Goal: Task Accomplishment & Management: Complete application form

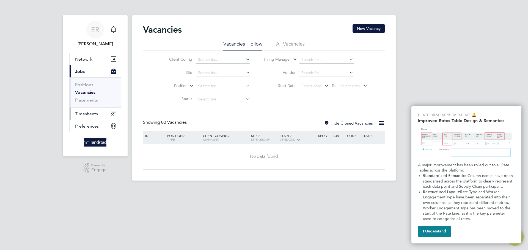
click at [90, 112] on span "Timesheets" at bounding box center [86, 113] width 23 height 5
click at [89, 113] on span "Timesheets" at bounding box center [86, 113] width 23 height 5
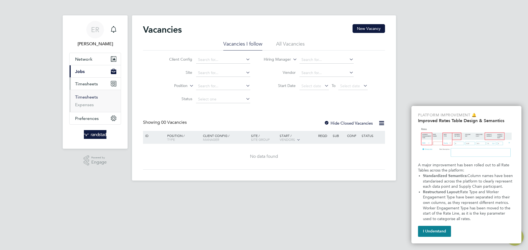
click at [90, 96] on link "Timesheets" at bounding box center [86, 97] width 23 height 5
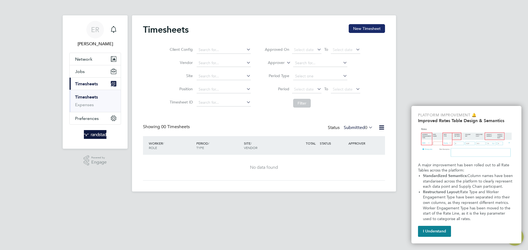
click at [361, 31] on button "New Timesheet" at bounding box center [367, 28] width 36 height 9
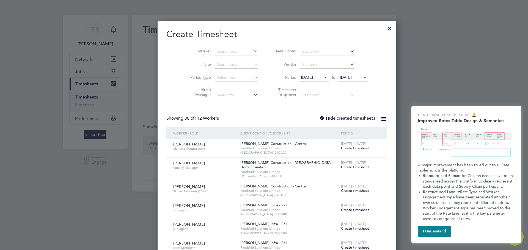
scroll to position [1066, 213]
click at [216, 47] on li "Worker" at bounding box center [221, 51] width 85 height 13
click at [218, 49] on input at bounding box center [236, 52] width 43 height 8
type input "[PERSON_NAME]"
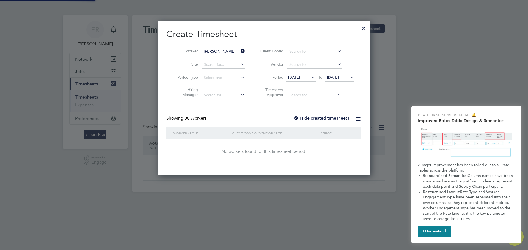
scroll to position [155, 213]
click at [230, 50] on input "[PERSON_NAME]" at bounding box center [223, 52] width 43 height 8
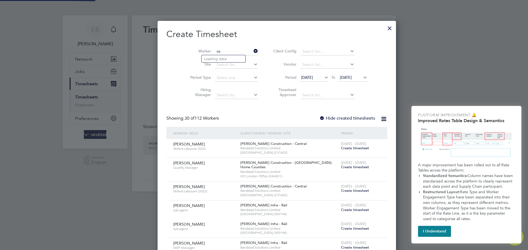
scroll to position [1066, 213]
click at [237, 58] on b "[PERSON_NAME]" at bounding box center [253, 59] width 32 height 5
type input "[PERSON_NAME]"
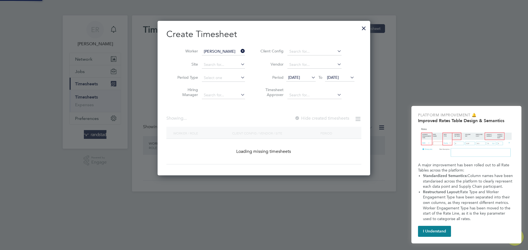
scroll to position [148, 213]
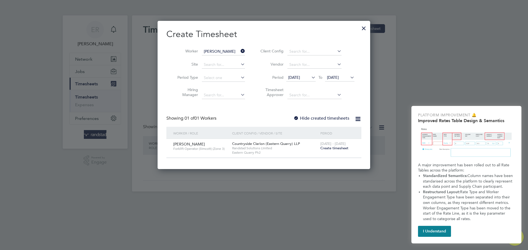
click at [210, 149] on span "Forklift Operator (Simcott) (Zone 3)" at bounding box center [200, 149] width 55 height 4
click at [326, 148] on span "Create timesheet" at bounding box center [334, 148] width 28 height 5
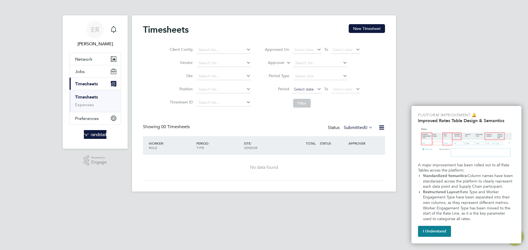
click at [307, 88] on span "Select date" at bounding box center [304, 89] width 20 height 5
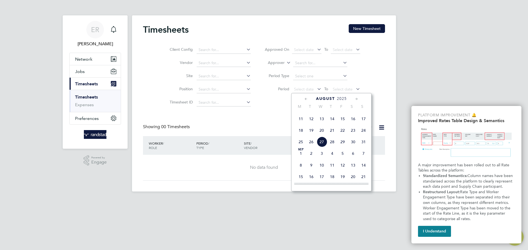
scroll to position [208, 0]
click at [364, 125] on span "17" at bounding box center [363, 120] width 10 height 10
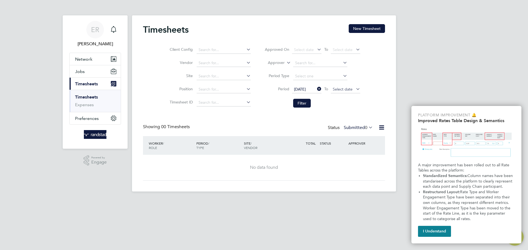
click at [350, 90] on span "Select date" at bounding box center [343, 89] width 20 height 5
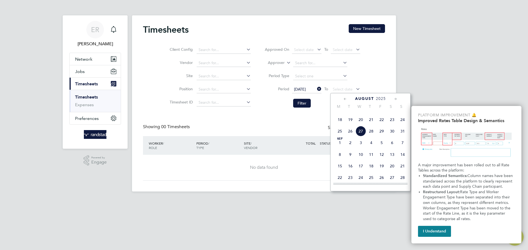
click at [361, 137] on span "27" at bounding box center [360, 131] width 10 height 10
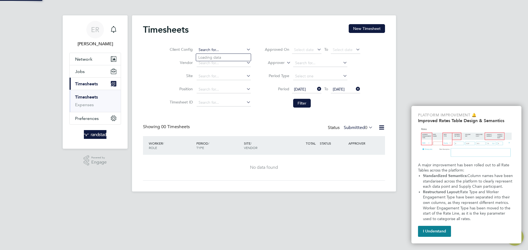
click at [213, 48] on input at bounding box center [224, 50] width 54 height 8
type input "r"
type input "[PERSON_NAME]"
click at [344, 87] on span "[DATE]" at bounding box center [339, 89] width 12 height 5
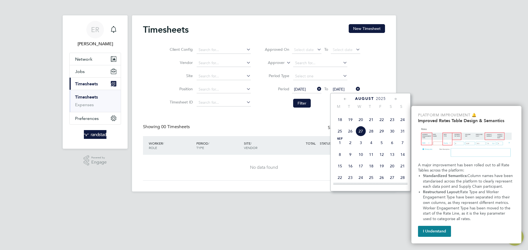
click at [393, 125] on span "23" at bounding box center [392, 120] width 10 height 10
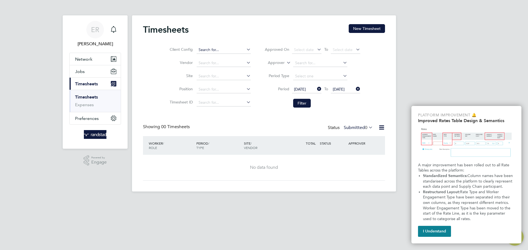
click at [213, 48] on input at bounding box center [224, 50] width 54 height 8
type input "[PERSON_NAME]"
click at [370, 29] on button "New Timesheet" at bounding box center [367, 28] width 36 height 9
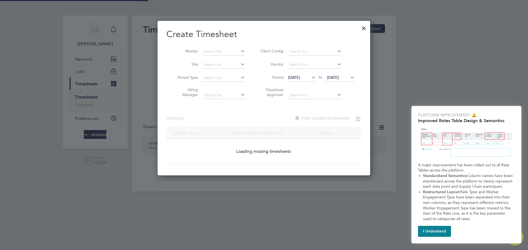
scroll to position [155, 213]
click at [215, 50] on input at bounding box center [223, 52] width 43 height 8
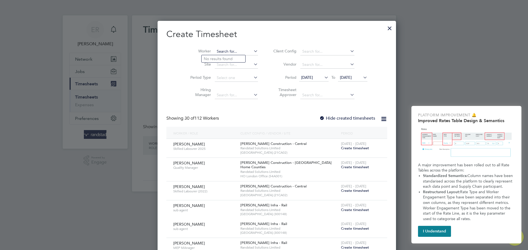
scroll to position [1066, 213]
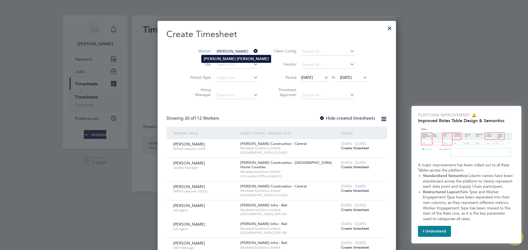
type input "[PERSON_NAME]"
click at [237, 57] on b "[PERSON_NAME]" at bounding box center [253, 59] width 32 height 5
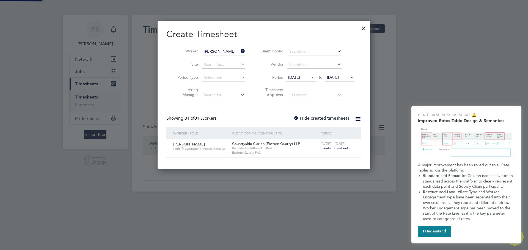
scroll to position [148, 213]
click at [190, 145] on span "[PERSON_NAME]" at bounding box center [189, 144] width 32 height 5
click at [253, 147] on span "Randstad Solutions Limited" at bounding box center [274, 148] width 85 height 4
click at [323, 147] on span "Create timesheet" at bounding box center [334, 148] width 28 height 5
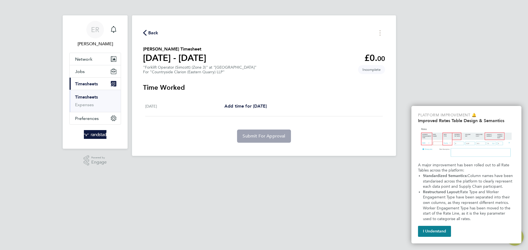
click at [176, 107] on div "[DATE]" at bounding box center [184, 106] width 79 height 7
click at [383, 32] on button "Timesheets Menu" at bounding box center [380, 33] width 10 height 9
click at [304, 33] on div "Back [PERSON_NAME] as absent Download timesheet" at bounding box center [264, 33] width 242 height 9
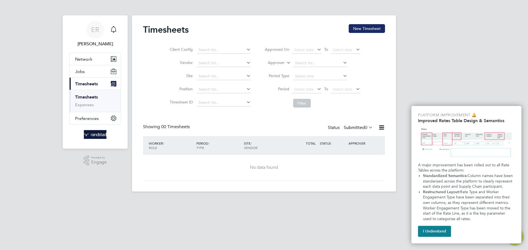
click at [364, 29] on button "New Timesheet" at bounding box center [367, 28] width 36 height 9
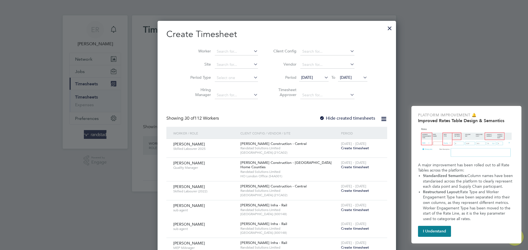
scroll to position [1066, 213]
click at [301, 79] on span "[DATE]" at bounding box center [307, 77] width 12 height 5
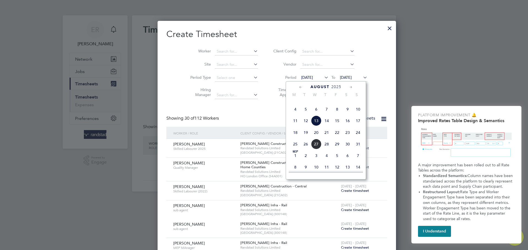
click at [298, 138] on span "18" at bounding box center [295, 133] width 10 height 10
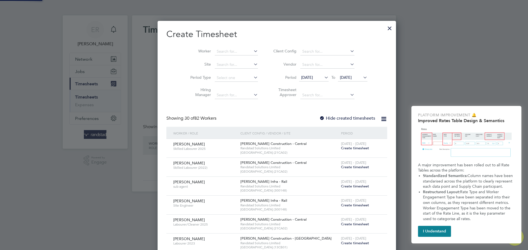
scroll to position [734, 213]
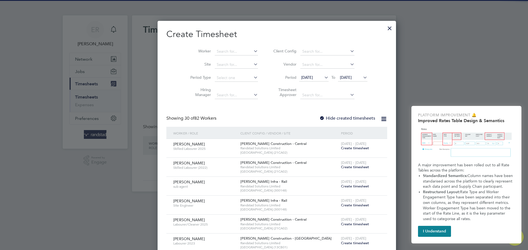
click at [346, 77] on span "[DATE]" at bounding box center [346, 77] width 12 height 5
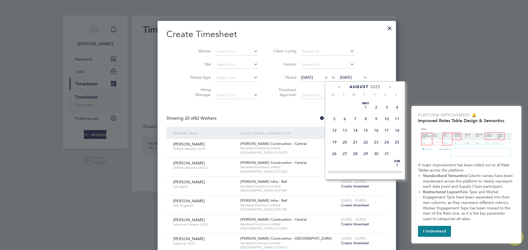
scroll to position [208, 0]
click at [377, 126] on span "22" at bounding box center [376, 120] width 10 height 10
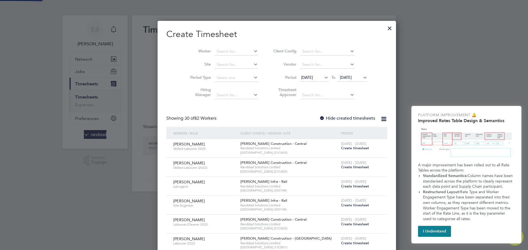
scroll to position [734, 213]
click at [219, 52] on input at bounding box center [236, 52] width 43 height 8
type input "[PERSON_NAME]"
click at [205, 58] on b "[PERSON_NAME]" at bounding box center [220, 59] width 32 height 5
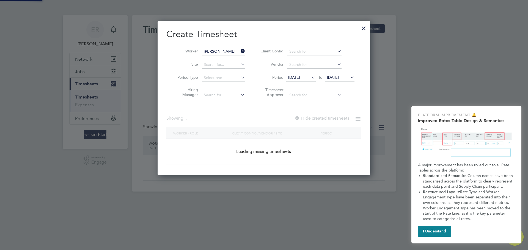
scroll to position [155, 213]
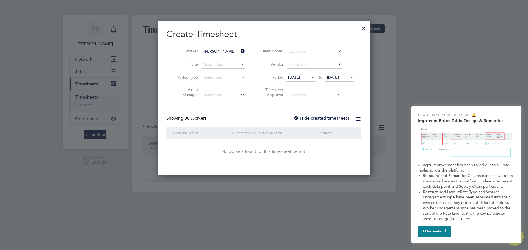
click at [339, 77] on span "[DATE]" at bounding box center [333, 77] width 12 height 5
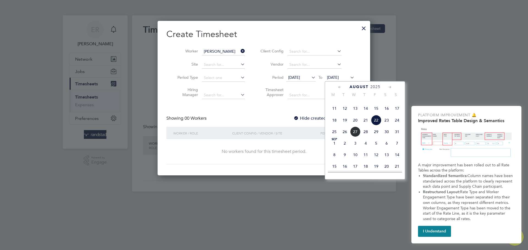
click at [332, 137] on span "25" at bounding box center [334, 132] width 10 height 10
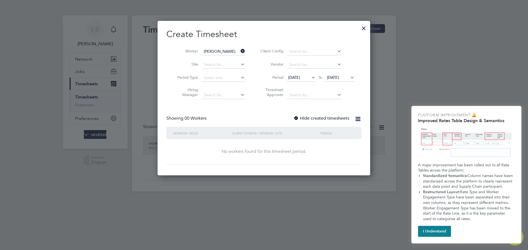
click at [300, 75] on span "[DATE]" at bounding box center [294, 77] width 12 height 5
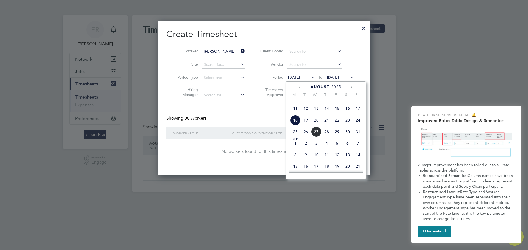
click at [333, 80] on span "[DATE]" at bounding box center [339, 77] width 29 height 7
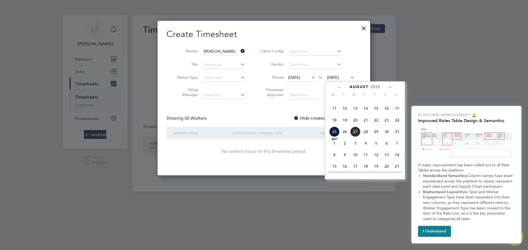
scroll to position [220, 0]
click at [377, 125] on span "29" at bounding box center [376, 120] width 10 height 10
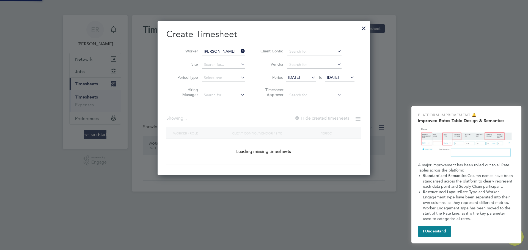
scroll to position [155, 213]
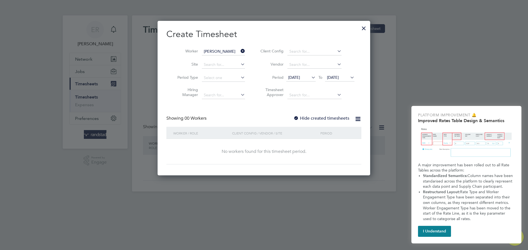
click at [345, 73] on li "Period [DATE] To [DATE]" at bounding box center [306, 77] width 109 height 13
click at [339, 76] on span "[DATE]" at bounding box center [333, 77] width 12 height 5
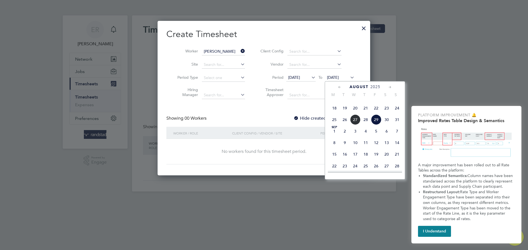
click at [378, 137] on span "5" at bounding box center [376, 131] width 10 height 10
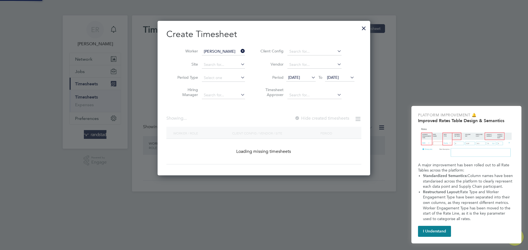
scroll to position [0, 0]
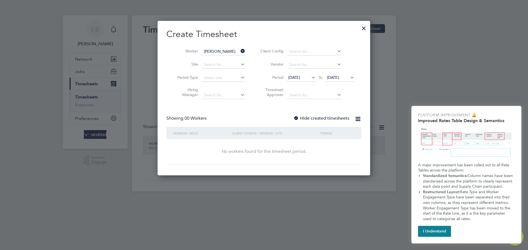
click at [336, 118] on label "Hide created timesheets" at bounding box center [321, 118] width 56 height 5
click at [310, 77] on icon at bounding box center [310, 78] width 0 height 8
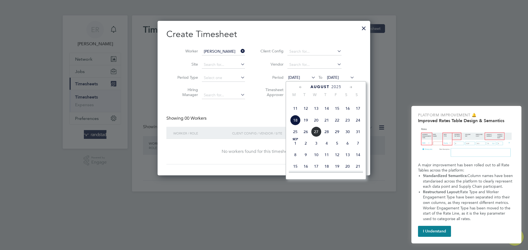
click at [358, 114] on span "17" at bounding box center [358, 108] width 10 height 10
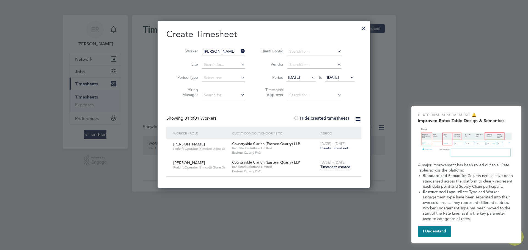
click at [281, 166] on span "Randstad Solutions Limited" at bounding box center [274, 167] width 85 height 4
click at [267, 165] on span "Randstad Solutions Limited" at bounding box center [274, 167] width 85 height 4
click at [331, 166] on span "Timesheet created" at bounding box center [335, 167] width 30 height 5
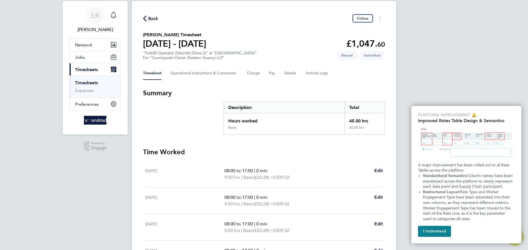
drag, startPoint x: 364, startPoint y: 55, endPoint x: 388, endPoint y: 56, distance: 24.2
click at [388, 56] on div "Back Follow [PERSON_NAME] Timesheet [DATE] - [DATE] £1,047. 60 "Forklift Operat…" at bounding box center [264, 167] width 264 height 333
click at [374, 71] on div "Timesheet Operational Instructions & Comments Charge Pay Details Activity Logs" at bounding box center [264, 73] width 242 height 13
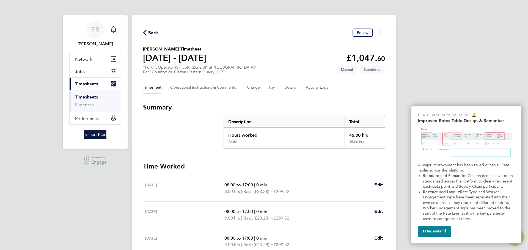
click at [482, 83] on div "ER [PERSON_NAME] Notifications Applications: Network Businesses Sites Workers C…" at bounding box center [264, 178] width 528 height 357
click at [441, 235] on button "I Understand" at bounding box center [434, 231] width 33 height 11
